Goal: Information Seeking & Learning: Find specific page/section

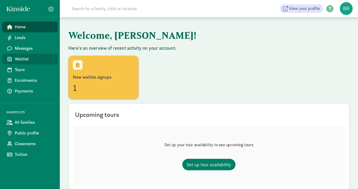
click at [26, 61] on span "Waitlist" at bounding box center [34, 59] width 39 height 6
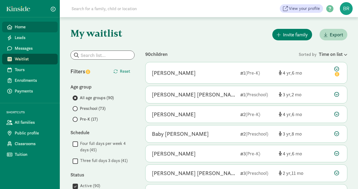
click at [18, 29] on span "Home" at bounding box center [34, 27] width 39 height 6
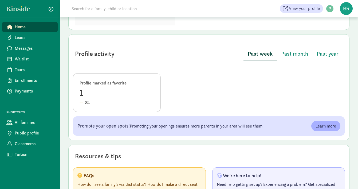
scroll to position [272, 0]
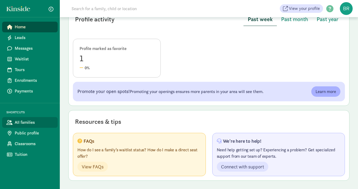
click at [22, 124] on span "All families" at bounding box center [34, 122] width 39 height 6
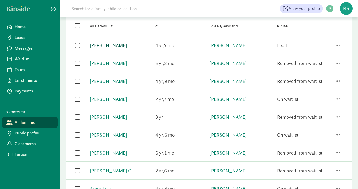
scroll to position [72, 0]
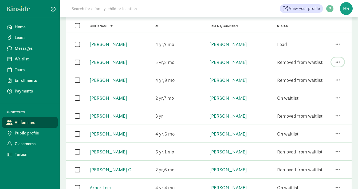
click at [339, 62] on span "button" at bounding box center [337, 61] width 4 height 5
click at [76, 63] on input "checkbox" at bounding box center [77, 61] width 5 height 7
checkbox input "true"
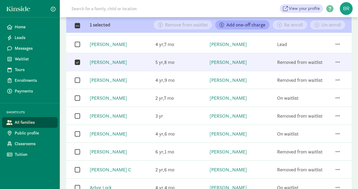
click at [77, 81] on input "checkbox" at bounding box center [77, 79] width 5 height 7
checkbox input "true"
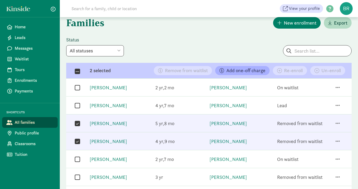
scroll to position [10, 0]
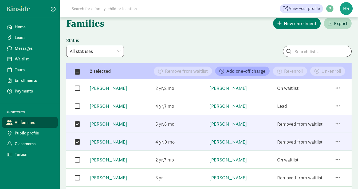
click at [89, 49] on select "All statuses Enrolled Inactive Removed from waitlist On waitlist Booked tour Le…" at bounding box center [95, 51] width 58 height 11
select select "on_waitlist"
click at [66, 46] on select "All statuses Enrolled Inactive Removed from waitlist On waitlist Booked tour Le…" at bounding box center [95, 51] width 58 height 11
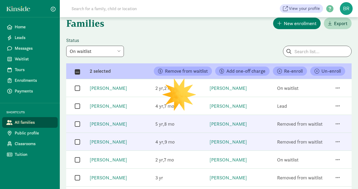
checkbox input "false"
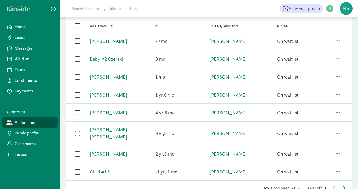
scroll to position [290, 0]
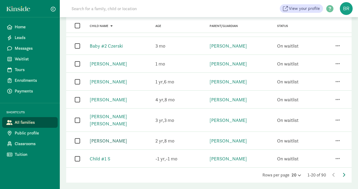
click at [97, 137] on link "Charlotte Manning" at bounding box center [108, 140] width 37 height 6
